Goal: Obtain resource: Obtain resource

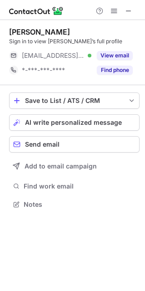
scroll to position [5, 5]
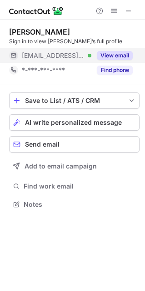
click at [123, 55] on button "View email" at bounding box center [115, 55] width 36 height 9
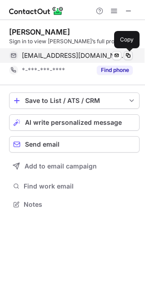
click at [127, 56] on span at bounding box center [128, 55] width 7 height 7
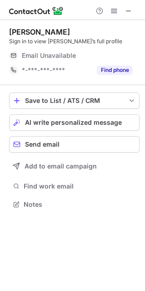
scroll to position [5, 5]
click at [126, 13] on span at bounding box center [128, 10] width 7 height 7
